Goal: Find specific page/section: Find specific page/section

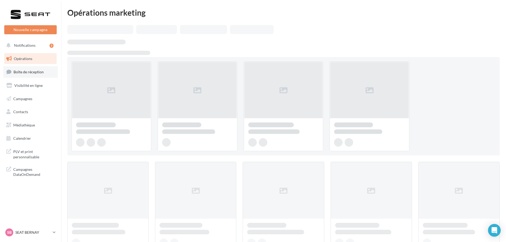
click at [39, 73] on span "Boîte de réception" at bounding box center [29, 71] width 30 height 5
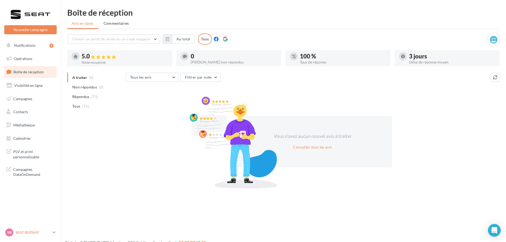
click at [40, 227] on link "SB SEAT BERNAY SEAT-[GEOGRAPHIC_DATA]" at bounding box center [30, 232] width 53 height 10
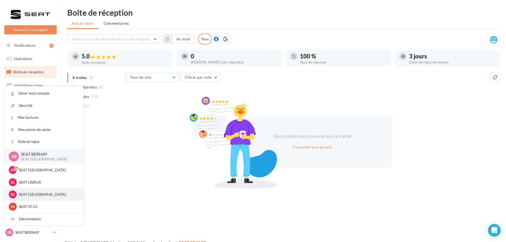
click at [45, 194] on p "SEAT [GEOGRAPHIC_DATA]" at bounding box center [48, 193] width 58 height 5
